Goal: Navigation & Orientation: Find specific page/section

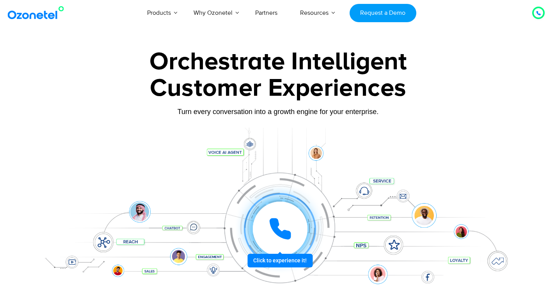
click at [521, 117] on div "Turn every conversation into a growth engine for your enterprise." at bounding box center [277, 117] width 487 height 5
click at [259, 13] on link "Partners" at bounding box center [266, 13] width 45 height 26
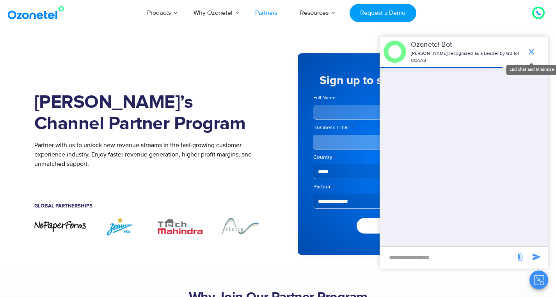
click at [531, 49] on icon "end chat or minimize" at bounding box center [530, 51] width 5 height 5
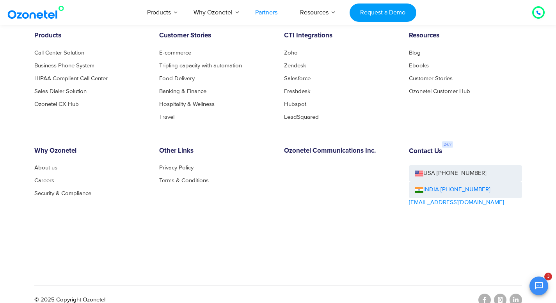
scroll to position [2160, 0]
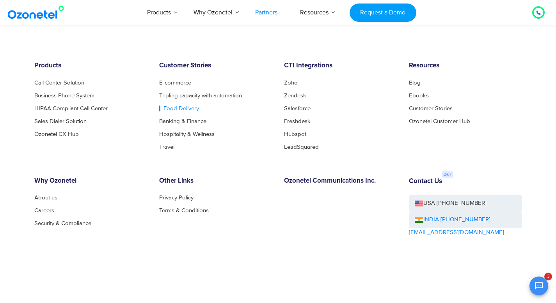
click at [173, 106] on link "Food Delivery" at bounding box center [179, 109] width 40 height 6
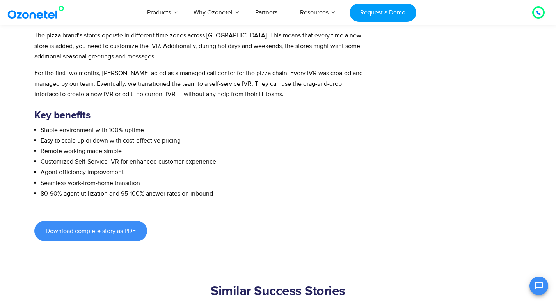
scroll to position [561, 0]
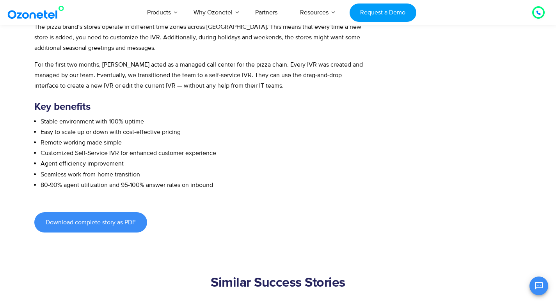
click at [38, 11] on img at bounding box center [37, 12] width 63 height 14
